Goal: Transaction & Acquisition: Subscribe to service/newsletter

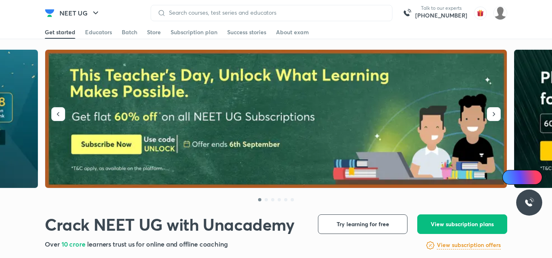
click at [506, 115] on img at bounding box center [276, 119] width 462 height 138
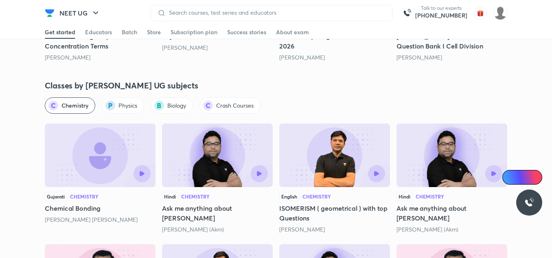
scroll to position [991, 0]
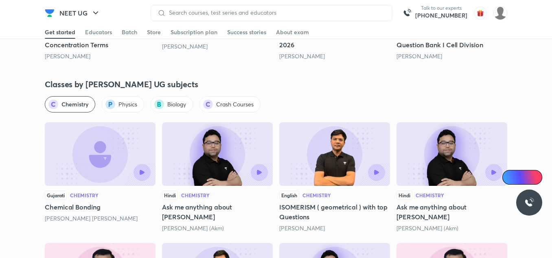
click at [132, 106] on span "Physics" at bounding box center [127, 104] width 19 height 8
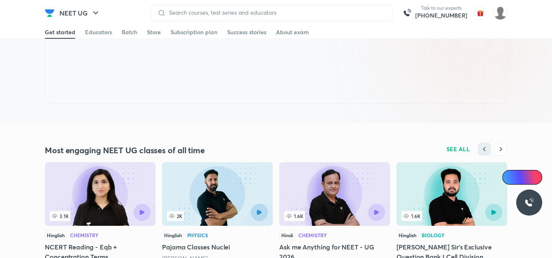
scroll to position [774, 0]
